Goal: Navigation & Orientation: Find specific page/section

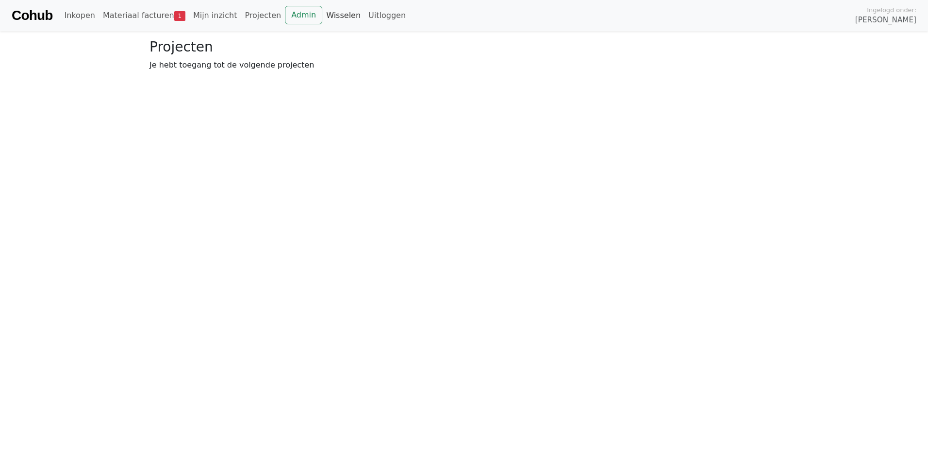
click at [322, 16] on link "Wisselen" at bounding box center [343, 15] width 42 height 19
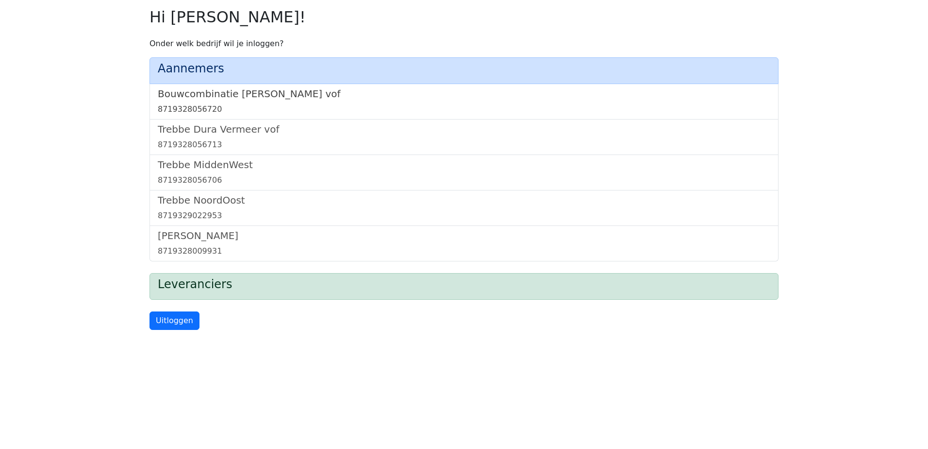
click at [260, 95] on h5 "Bouwcombinatie Trebbe De Nijs vof" at bounding box center [464, 94] width 613 height 12
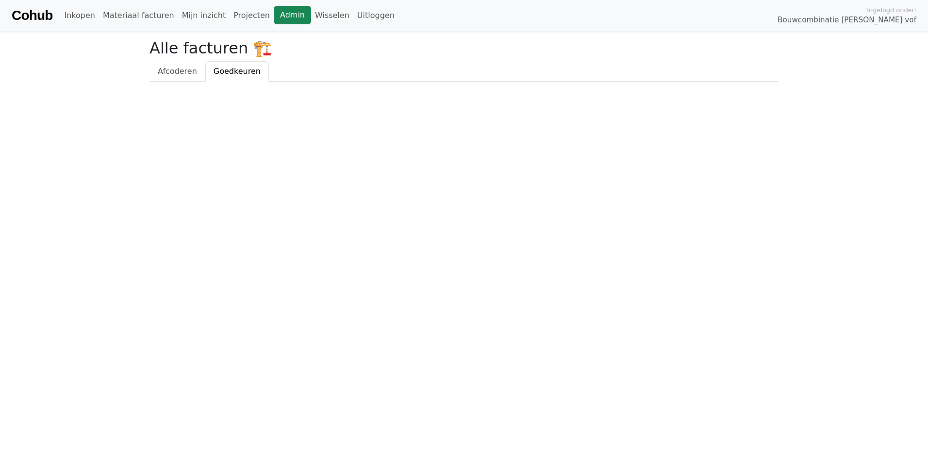
click at [276, 17] on link "Admin" at bounding box center [292, 15] width 37 height 18
